Goal: Navigation & Orientation: Find specific page/section

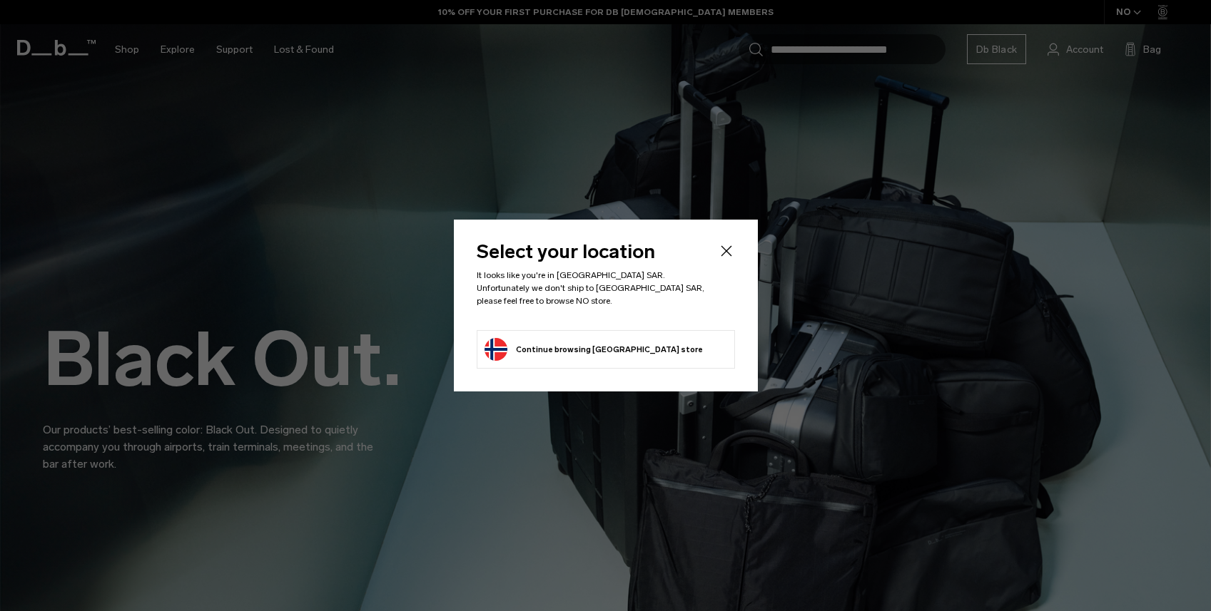
click at [728, 256] on icon "Close" at bounding box center [726, 250] width 11 height 11
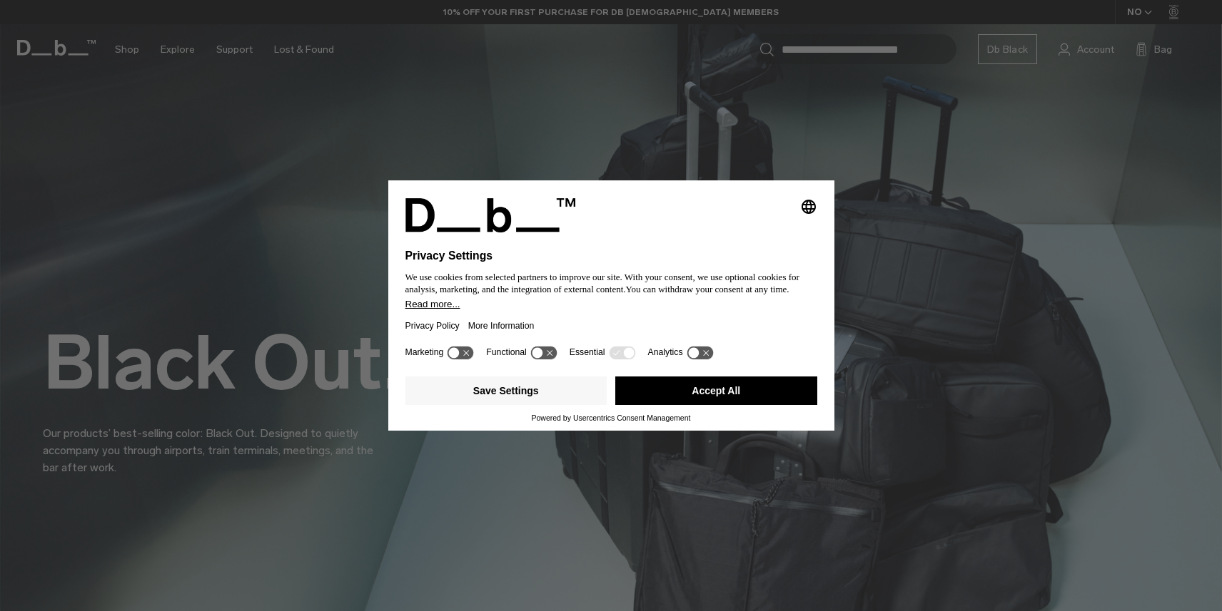
click at [717, 405] on button "Accept All" at bounding box center [716, 391] width 202 height 29
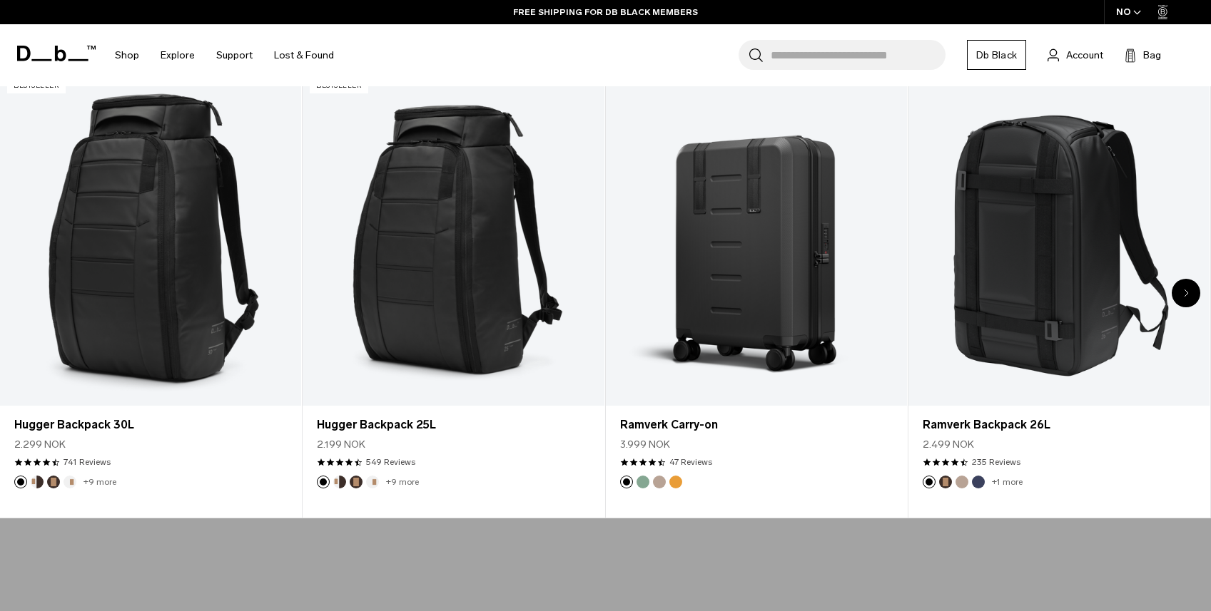
scroll to position [656, 0]
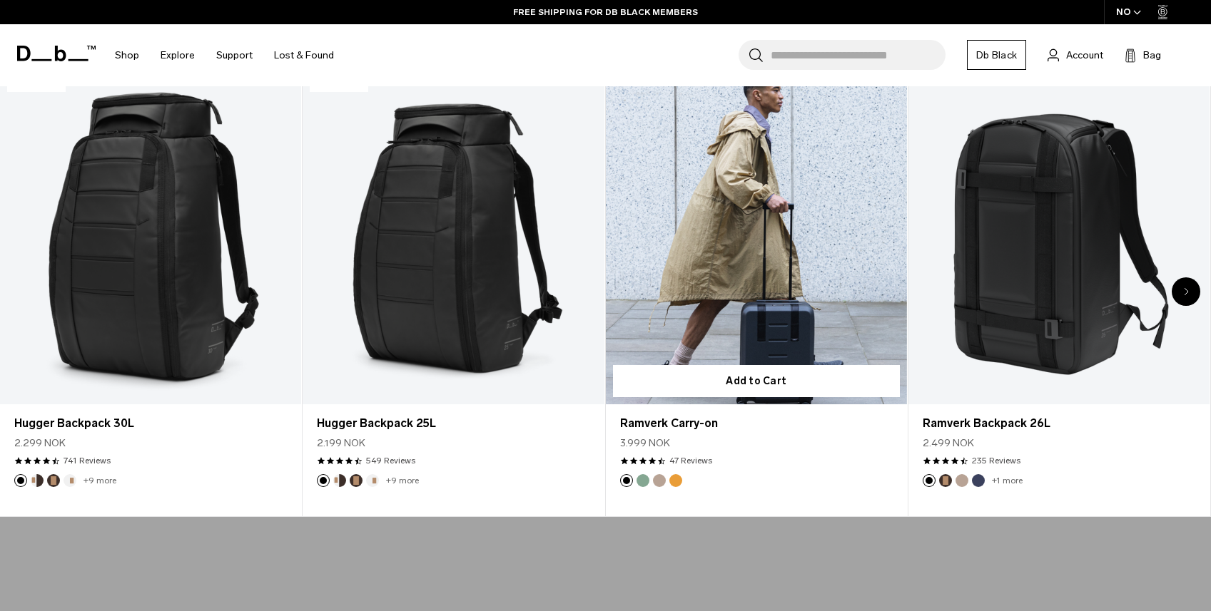
click at [639, 482] on button "Green Ray" at bounding box center [642, 480] width 13 height 13
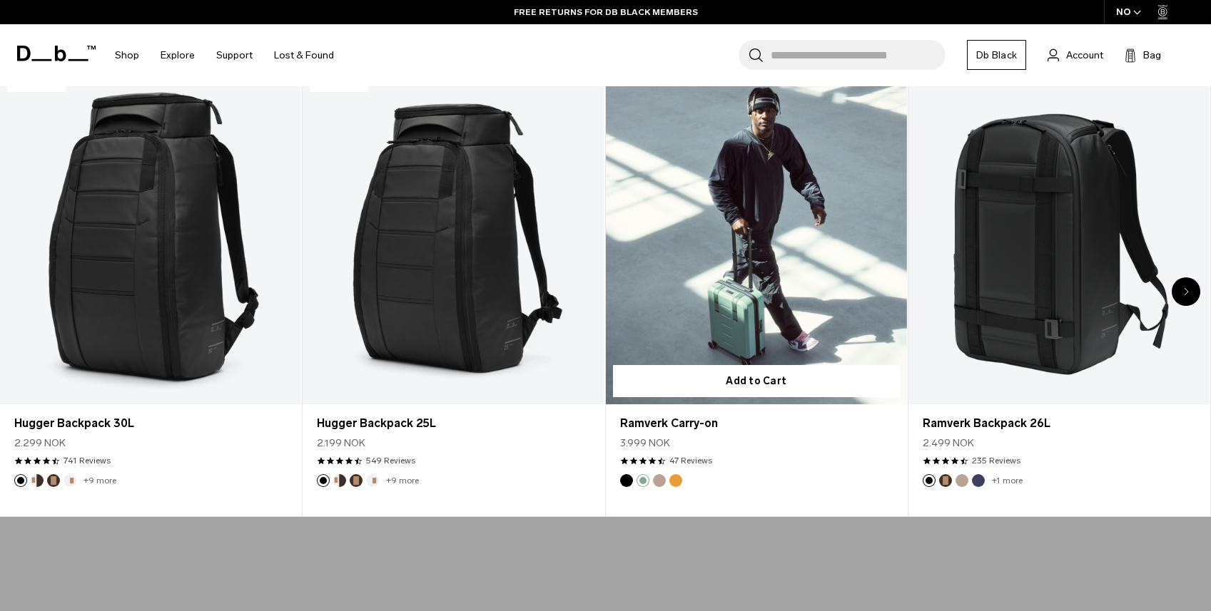
click at [658, 482] on button "Fogbow Beige" at bounding box center [659, 480] width 13 height 13
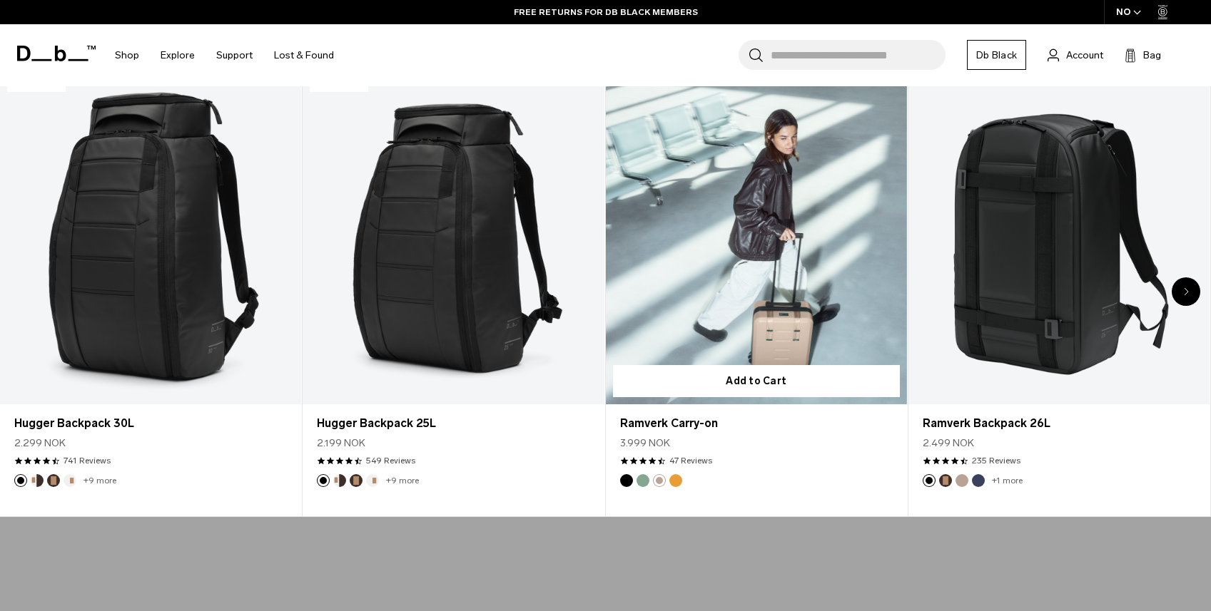
click at [677, 482] on button "Parhelion Orange" at bounding box center [675, 480] width 13 height 13
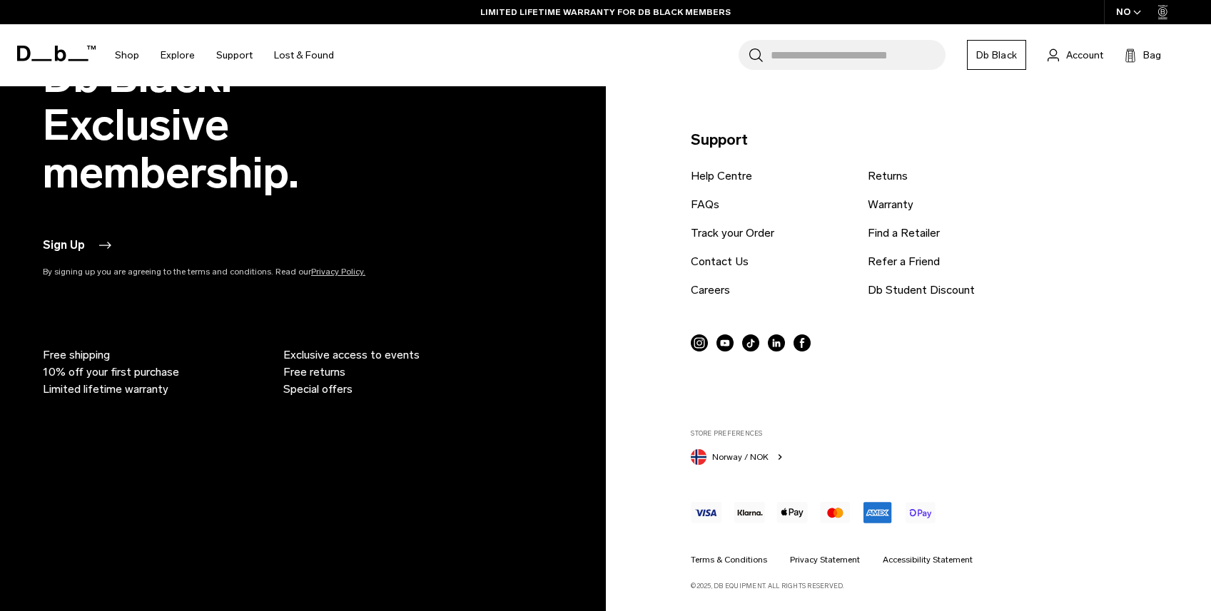
scroll to position [3937, 0]
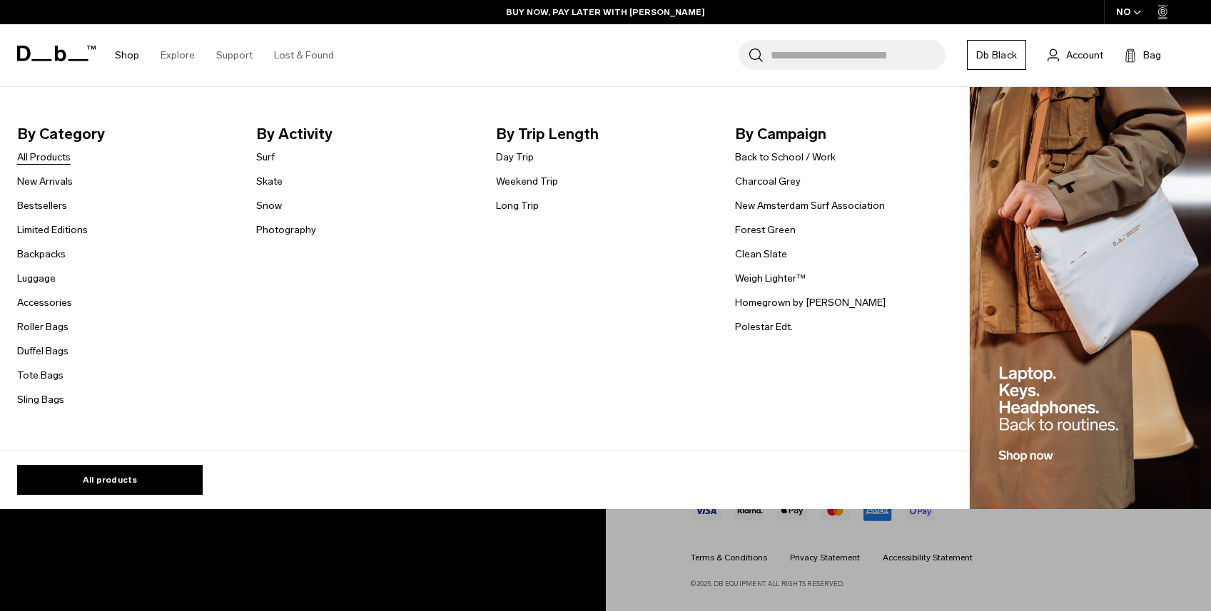
click at [52, 158] on link "All Products" at bounding box center [44, 157] width 54 height 15
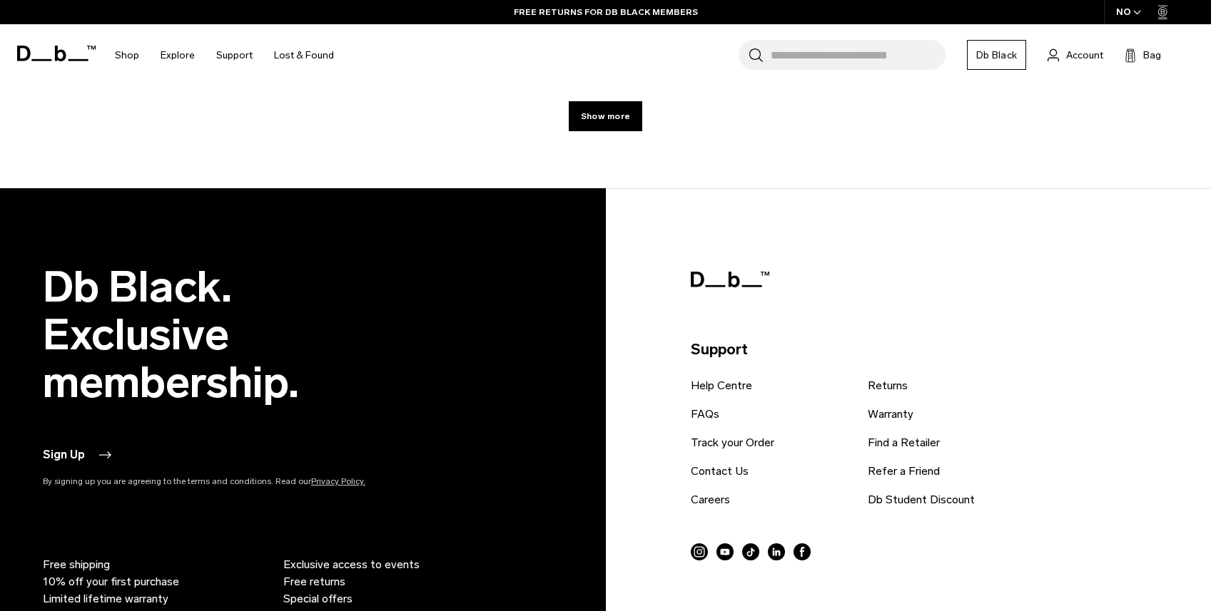
scroll to position [5692, 0]
